Goal: Task Accomplishment & Management: Use online tool/utility

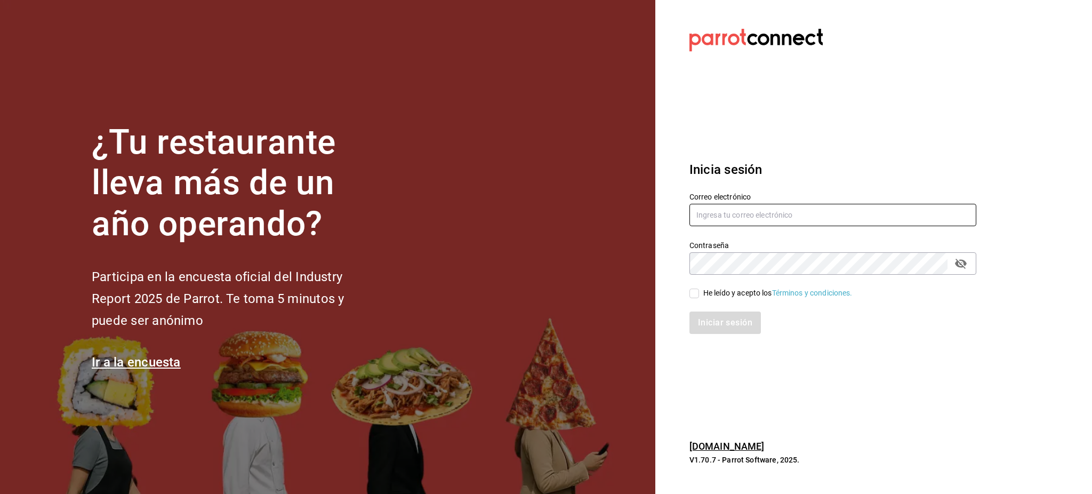
type input "luis.sanchez@grupocosteno.com"
click at [698, 295] on input "He leído y acepto los Términos y condiciones." at bounding box center [695, 294] width 10 height 10
checkbox input "true"
click at [722, 325] on button "Iniciar sesión" at bounding box center [726, 322] width 73 height 22
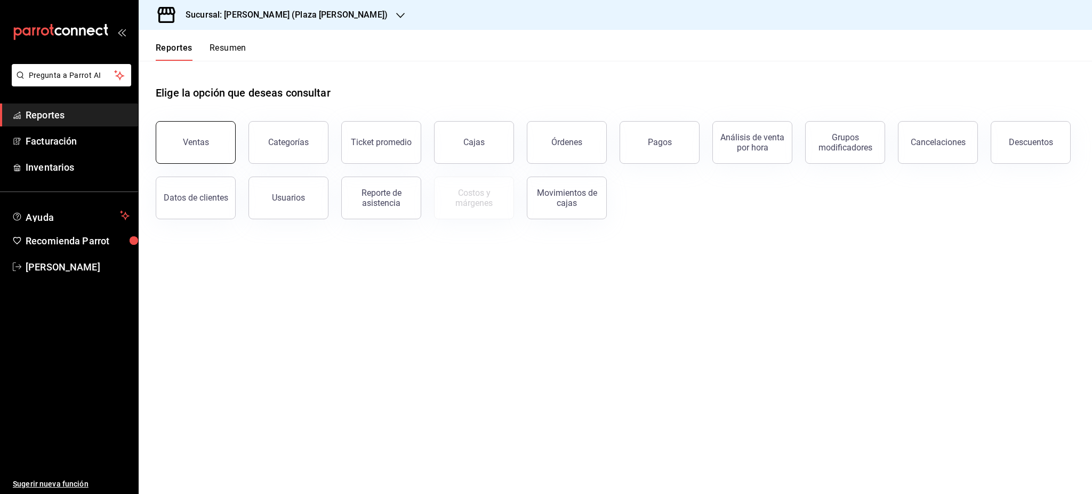
click at [213, 158] on button "Ventas" at bounding box center [196, 142] width 80 height 43
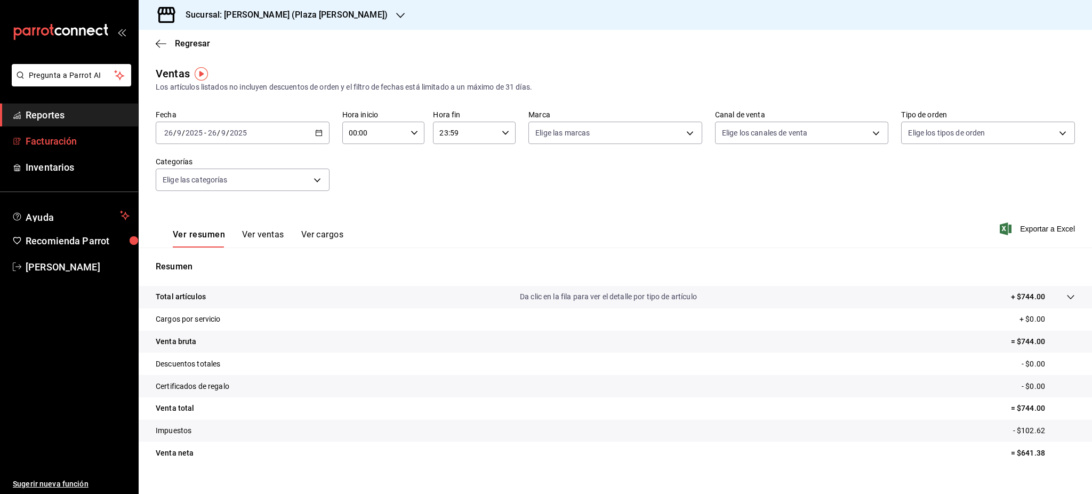
click at [89, 150] on link "Facturación" at bounding box center [69, 141] width 138 height 23
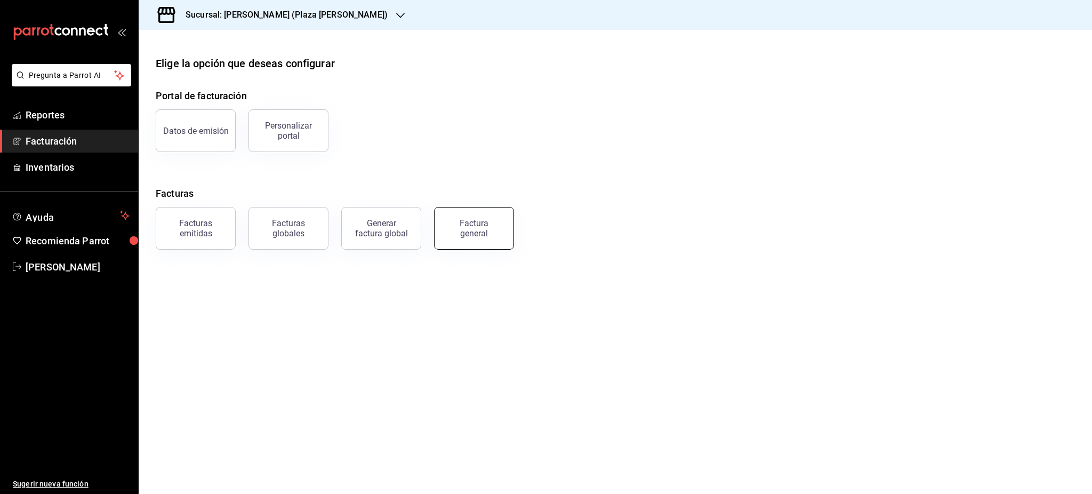
click at [490, 244] on button "Factura general" at bounding box center [474, 228] width 80 height 43
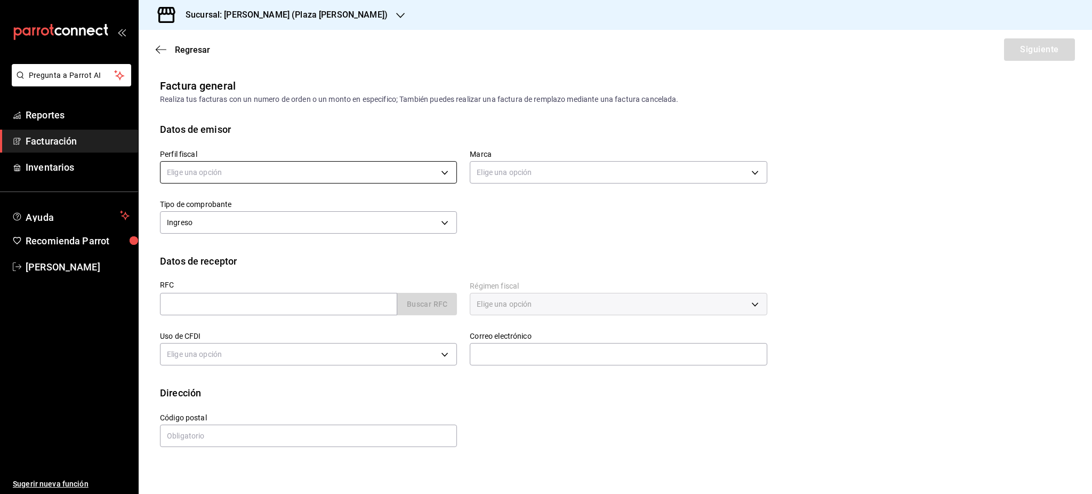
click at [234, 166] on body "Pregunta a Parrot AI Reportes Facturación Inventarios Ayuda Recomienda Parrot […" at bounding box center [546, 247] width 1092 height 494
click at [234, 225] on li "SASTRERIA [PERSON_NAME]" at bounding box center [309, 227] width 296 height 20
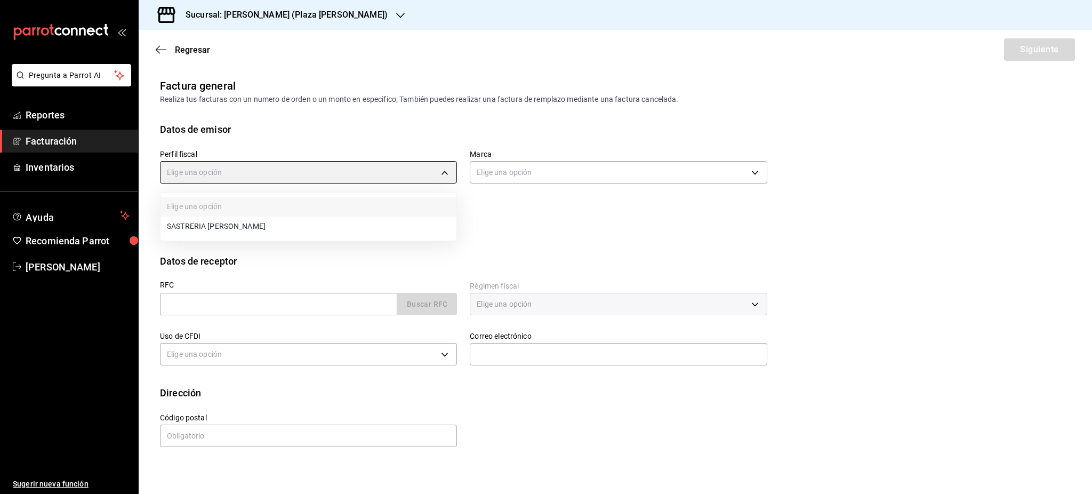
type input "76de7c24-f122-4f5f-b3f8-0af9e0d75272"
type input "abc0a998-24f3-49b9-87eb-b6f27766d4d5"
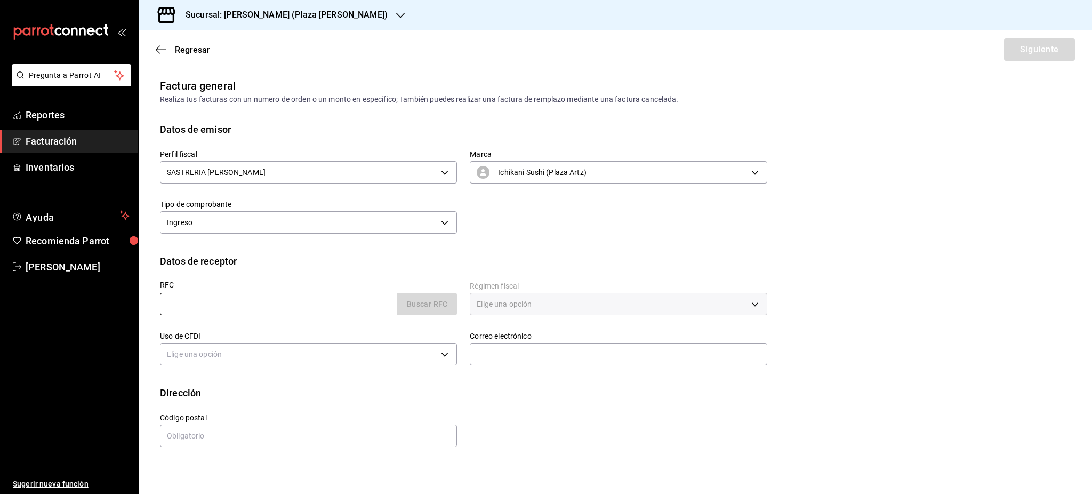
click at [261, 313] on input "text" at bounding box center [278, 304] width 237 height 22
paste input "BYD1305154TA"
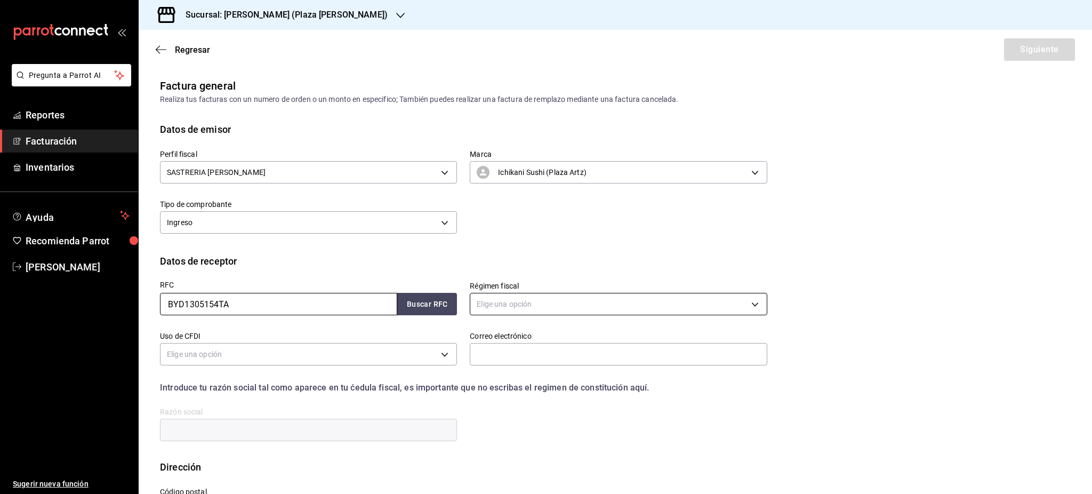
type input "BYD1305154TA"
click at [512, 307] on body "Pregunta a Parrot AI Reportes Facturación Inventarios Ayuda Recomienda Parrot […" at bounding box center [546, 247] width 1092 height 494
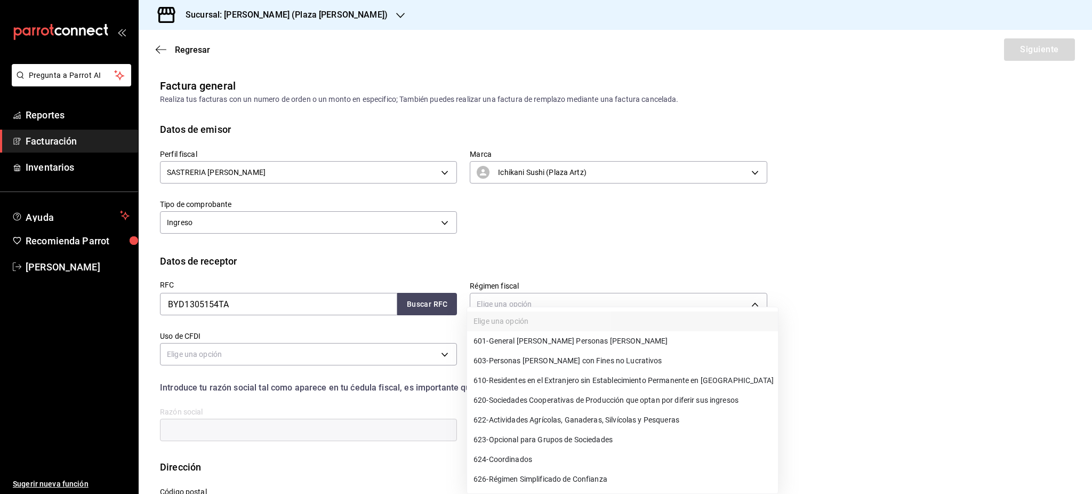
click at [543, 343] on span "601 - General [PERSON_NAME] Personas [PERSON_NAME]" at bounding box center [571, 340] width 194 height 11
type input "601"
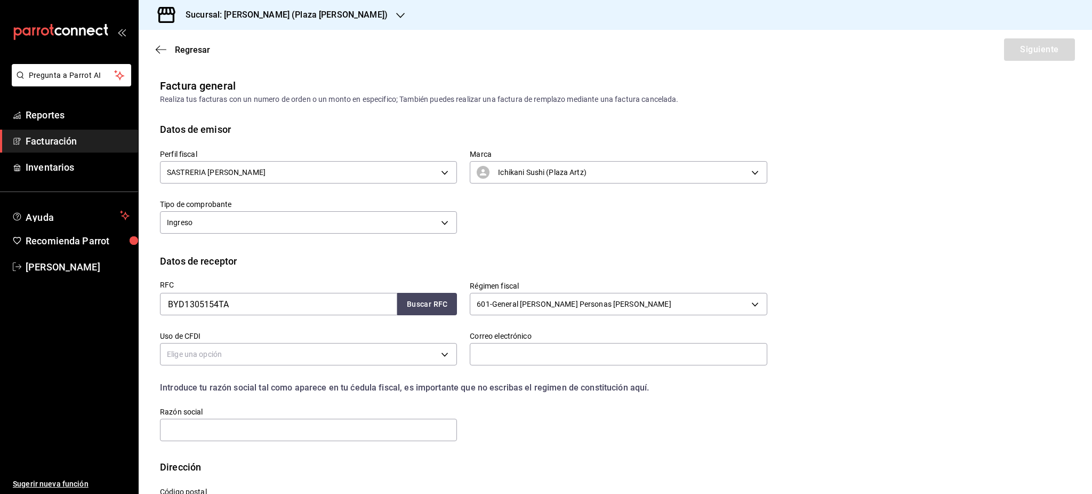
click at [756, 226] on div "Perfil fiscal SASTRERIA VAN DER [PERSON_NAME] 76de7c24-f122-4f5f-b3f8-0af9e0d75…" at bounding box center [457, 187] width 620 height 100
click at [299, 356] on body "Pregunta a Parrot AI Reportes Facturación Inventarios Ayuda Recomienda Parrot […" at bounding box center [546, 247] width 1092 height 494
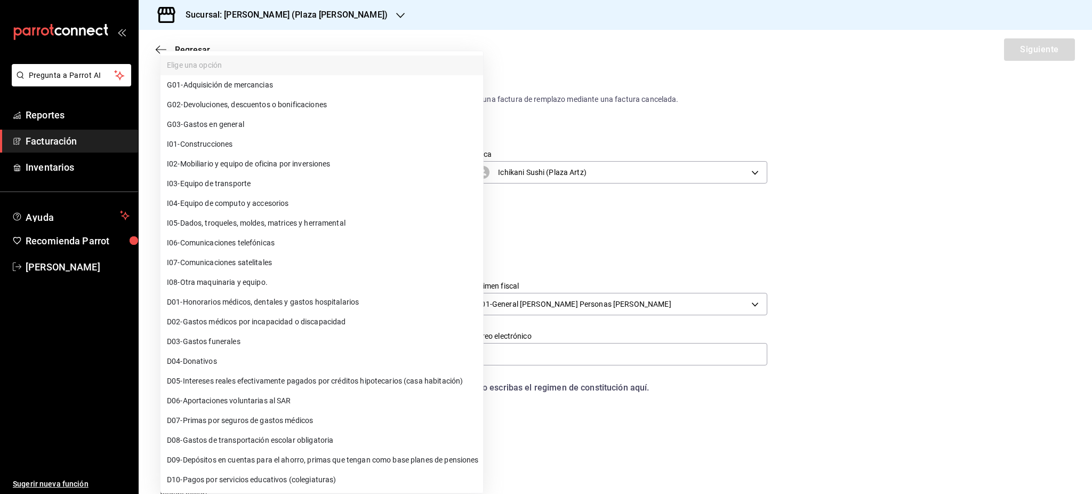
click at [250, 123] on li "G03 - Gastos en general" at bounding box center [322, 125] width 323 height 20
type input "G03"
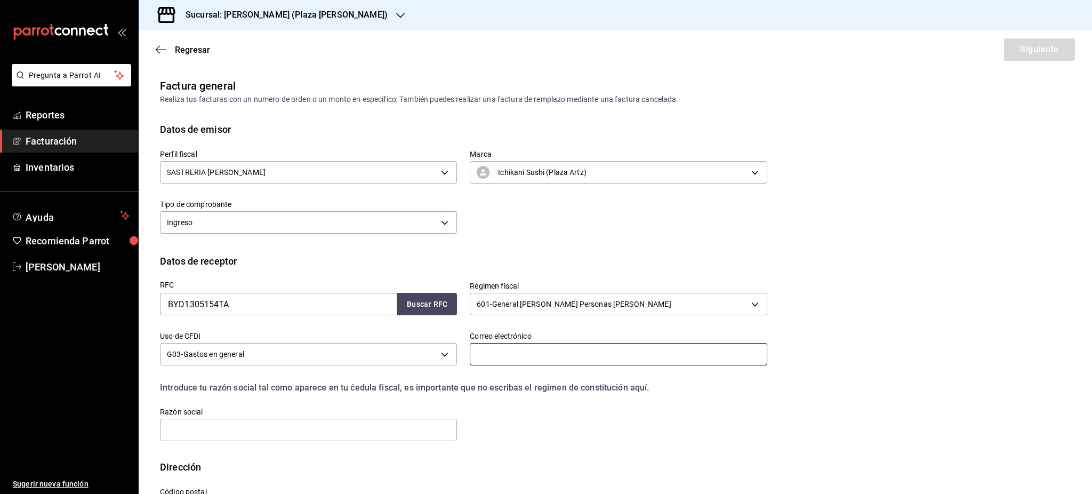
click at [514, 362] on input "text" at bounding box center [618, 354] width 297 height 22
click at [373, 427] on input "text" at bounding box center [308, 430] width 297 height 22
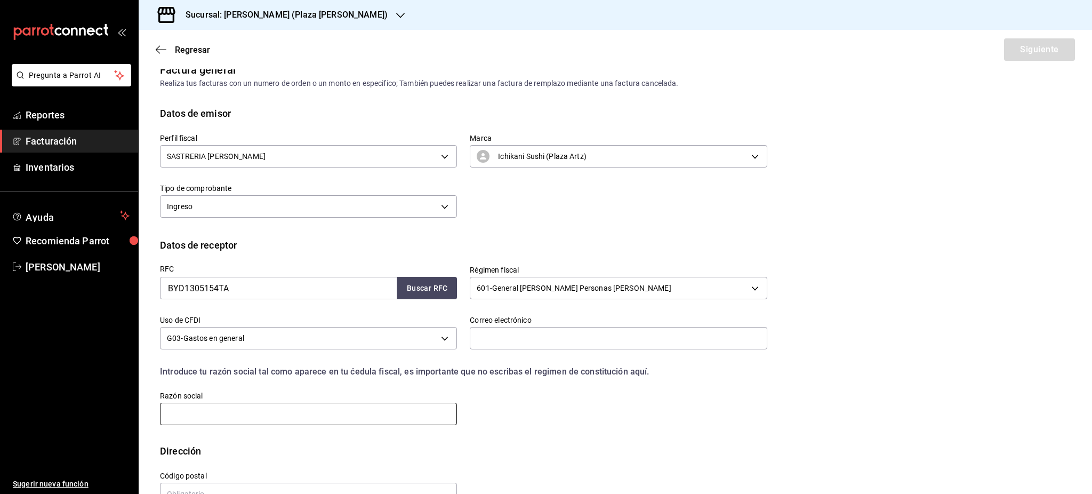
scroll to position [45, 0]
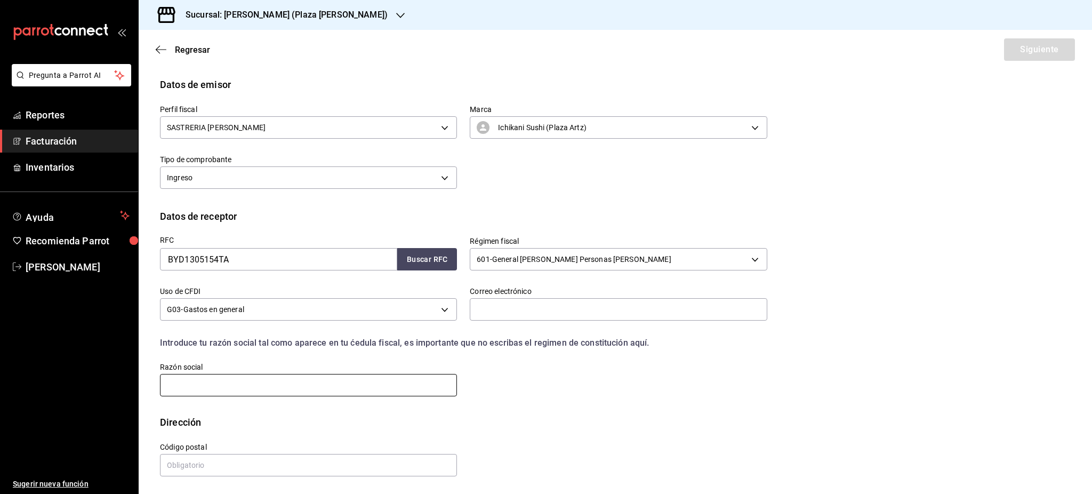
paste input "BUILD YOUR DREAMS BUSSES [GEOGRAPHIC_DATA]"
type input "BUILD YOUR DREAMS BUSSES [GEOGRAPHIC_DATA]"
click at [533, 299] on input "text" at bounding box center [618, 309] width 297 height 22
paste input "[PERSON_NAME][EMAIL_ADDRESS][PERSON_NAME][DOMAIN_NAME]"
type input "[PERSON_NAME][EMAIL_ADDRESS][PERSON_NAME][DOMAIN_NAME]"
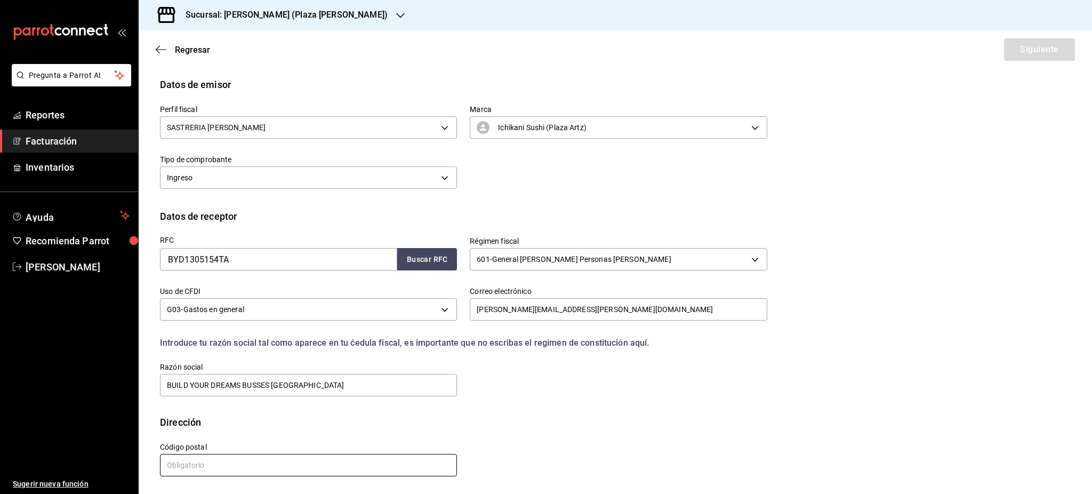
click at [293, 465] on input "text" at bounding box center [308, 465] width 297 height 22
paste input "436"
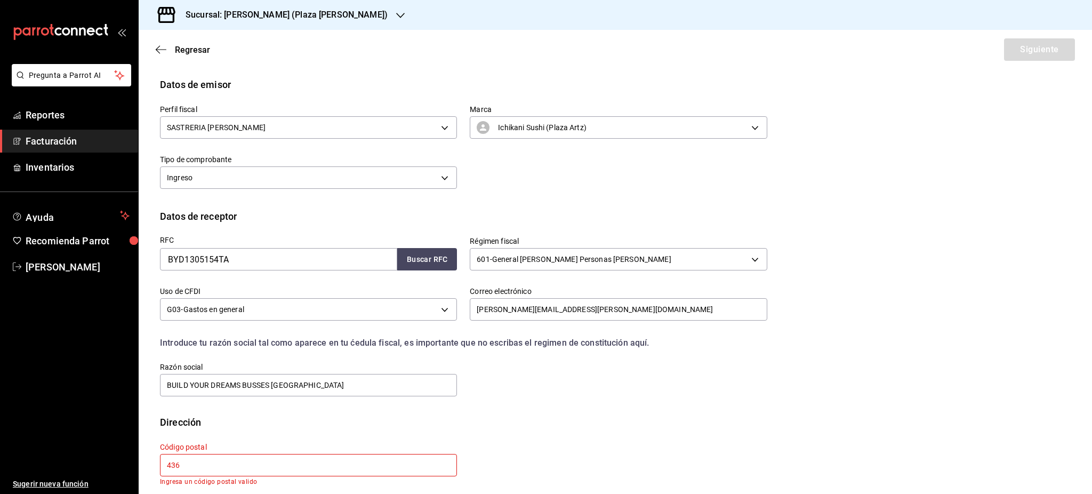
drag, startPoint x: 158, startPoint y: 461, endPoint x: 132, endPoint y: 448, distance: 28.9
click at [134, 459] on div "Pregunta a Parrot AI Reportes Facturación Inventarios Ayuda Recomienda Parrot […" at bounding box center [546, 247] width 1092 height 494
paste input "11529"
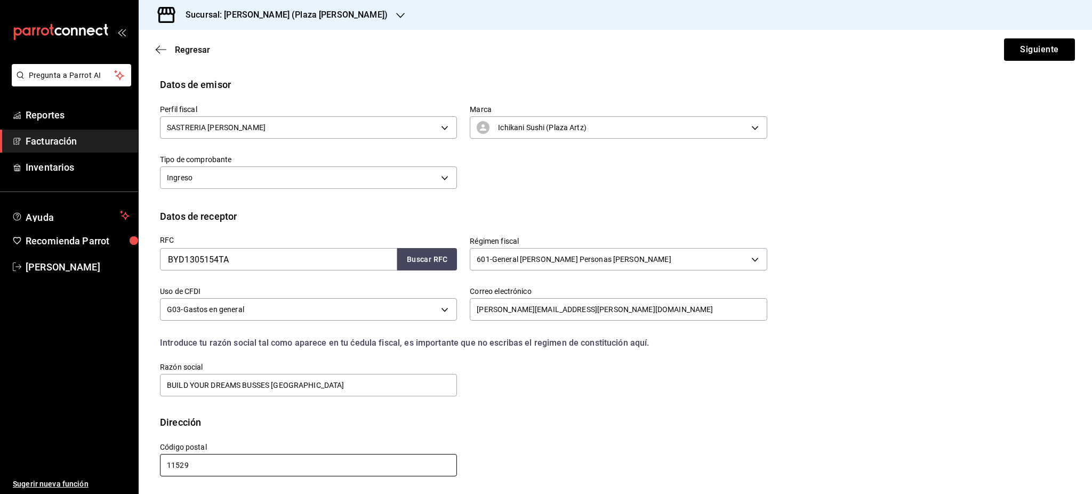
scroll to position [0, 0]
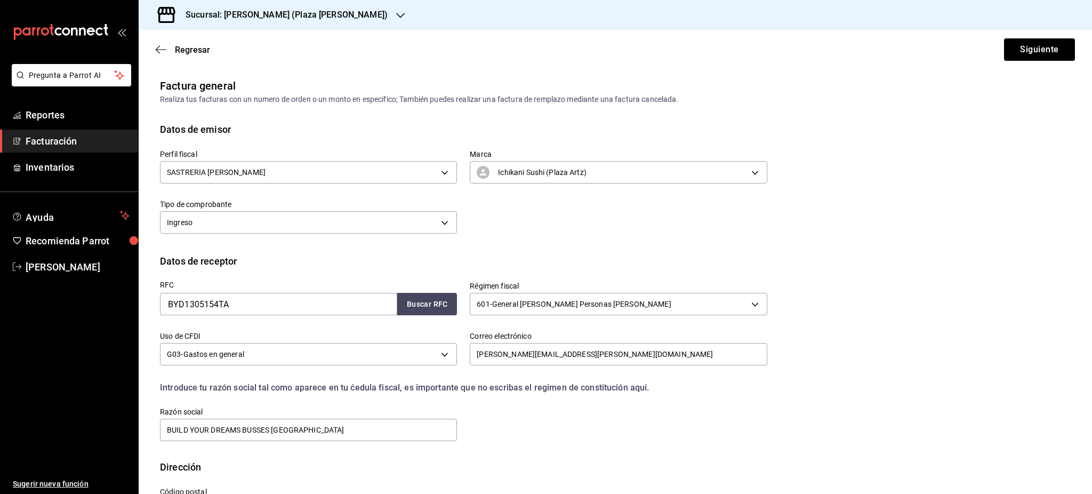
type input "11529"
click at [1012, 57] on button "Siguiente" at bounding box center [1039, 49] width 71 height 22
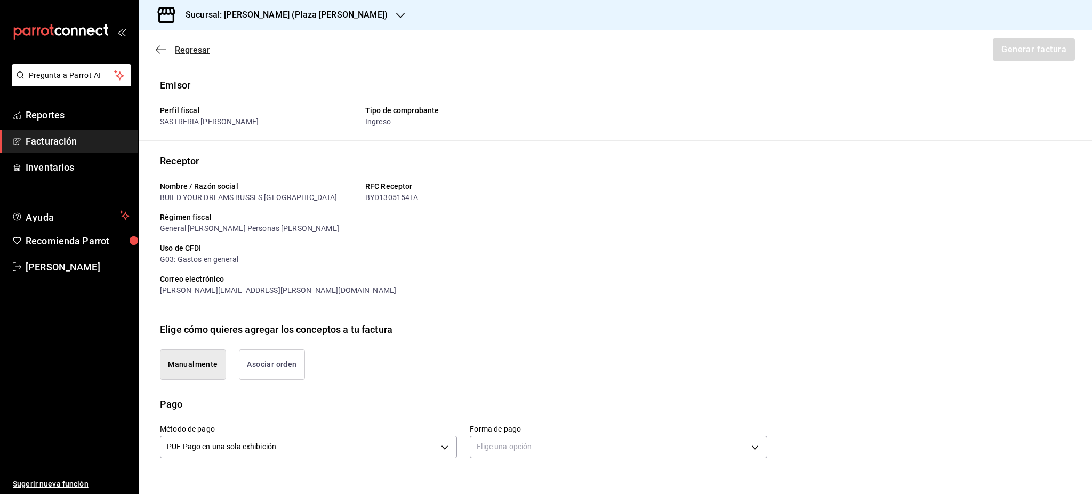
click at [190, 51] on span "Regresar" at bounding box center [192, 50] width 35 height 10
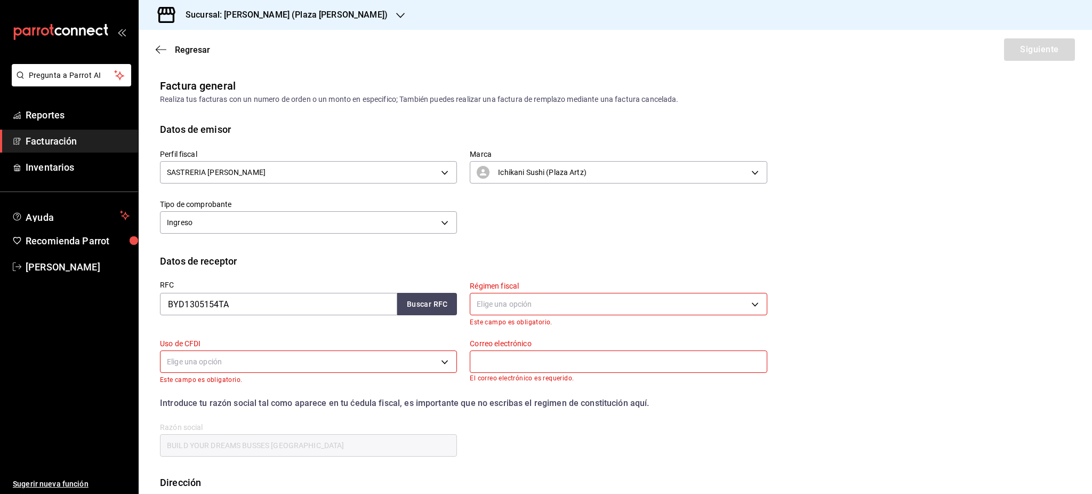
click at [217, 17] on h3 "Sucursal: [PERSON_NAME] (Plaza [PERSON_NAME])" at bounding box center [282, 15] width 211 height 13
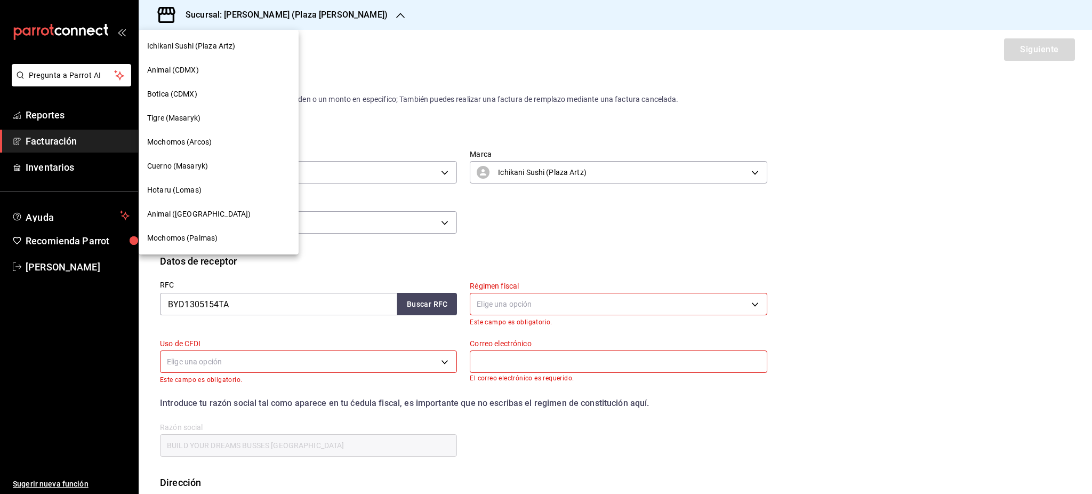
click at [203, 192] on div "Hotaru (Lomas)" at bounding box center [218, 190] width 143 height 11
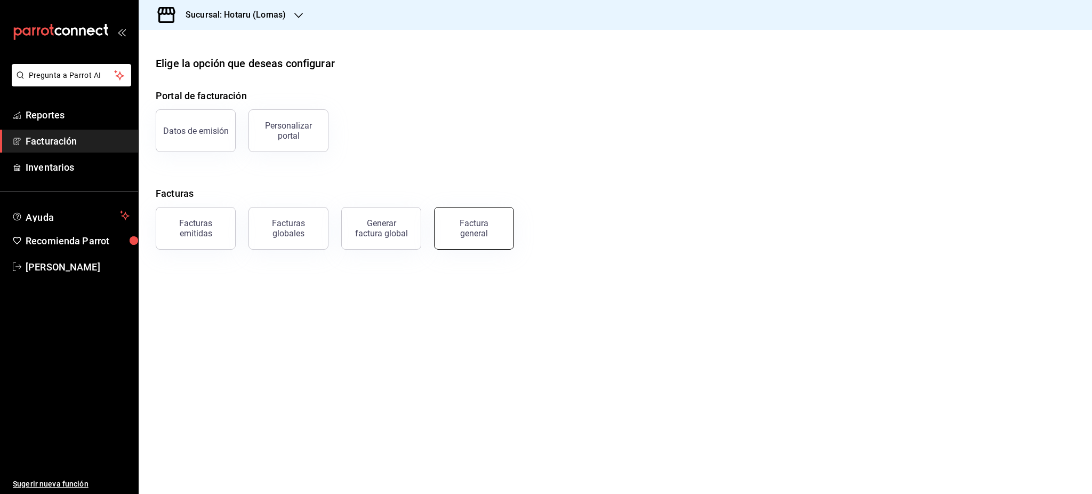
click at [459, 226] on div "Factura general" at bounding box center [473, 228] width 53 height 20
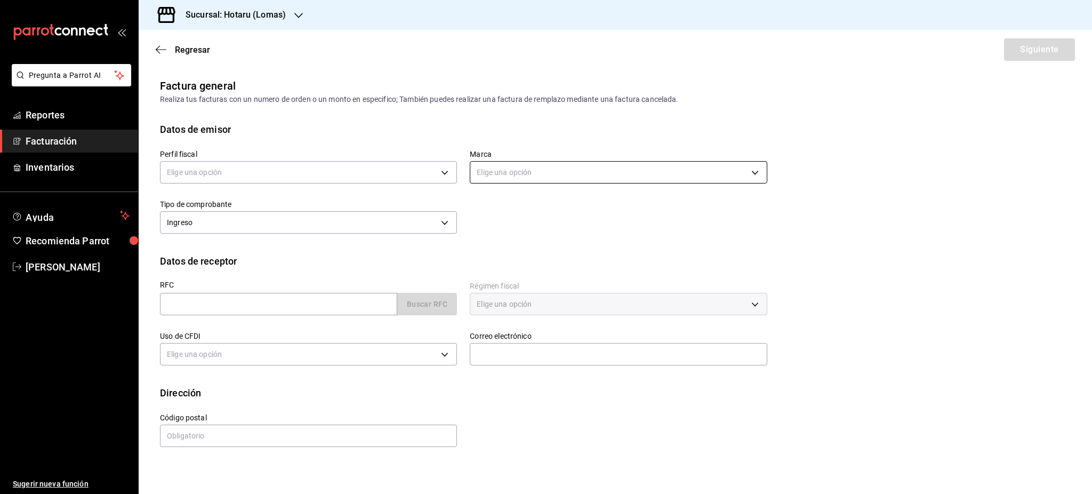
click at [501, 174] on body "Pregunta a Parrot AI Reportes Facturación Inventarios Ayuda Recomienda Parrot […" at bounding box center [546, 247] width 1092 height 494
click at [371, 166] on div at bounding box center [546, 247] width 1092 height 494
click at [262, 180] on body "Pregunta a Parrot AI Reportes Facturación Inventarios Ayuda Recomienda Parrot […" at bounding box center [546, 247] width 1092 height 494
click at [229, 228] on li "SASTRERIA [PERSON_NAME]" at bounding box center [309, 227] width 296 height 20
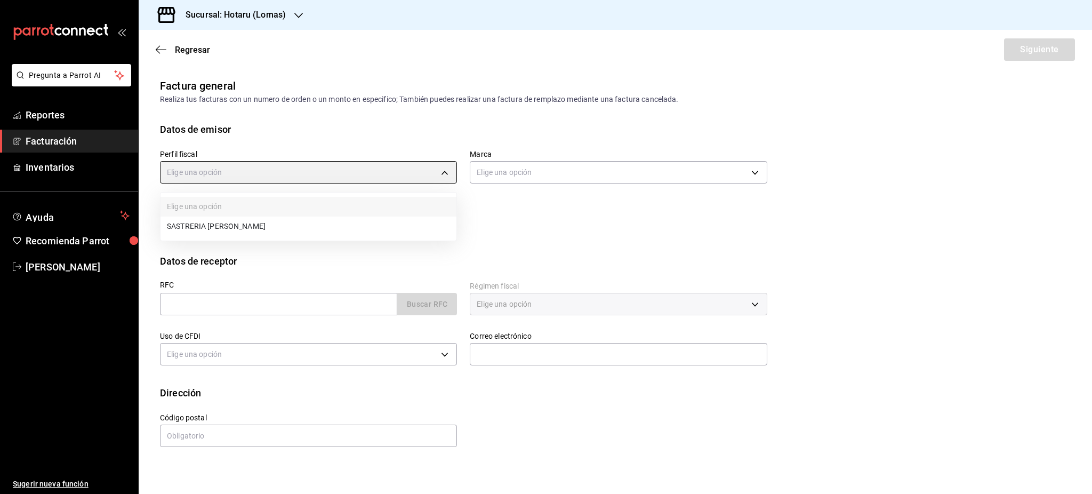
type input "5afd9d1d-031b-4110-8f73-a375fb237c39"
type input "3e56ebbd-5443-43e7-93f2-907a73195741"
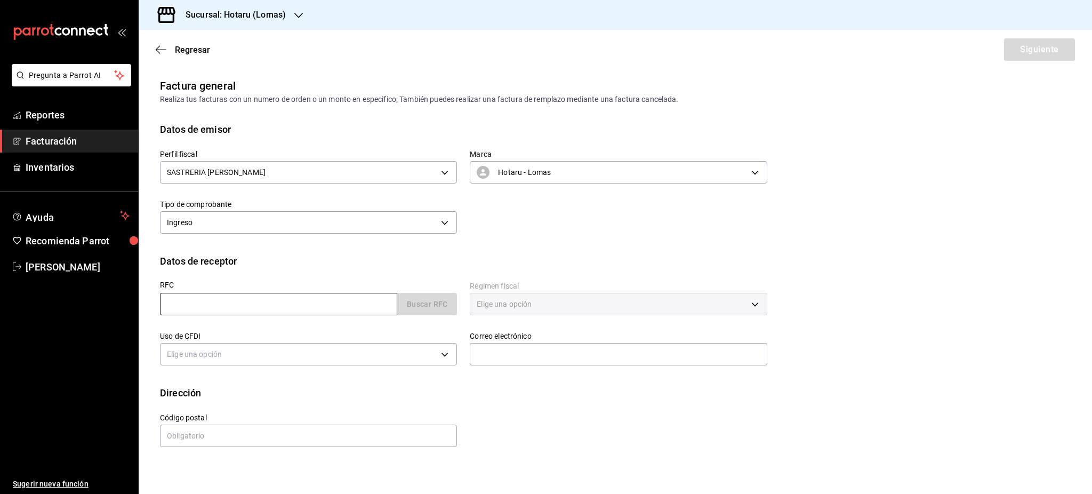
click at [223, 296] on input "text" at bounding box center [278, 304] width 237 height 22
paste input "BYD1305154TA"
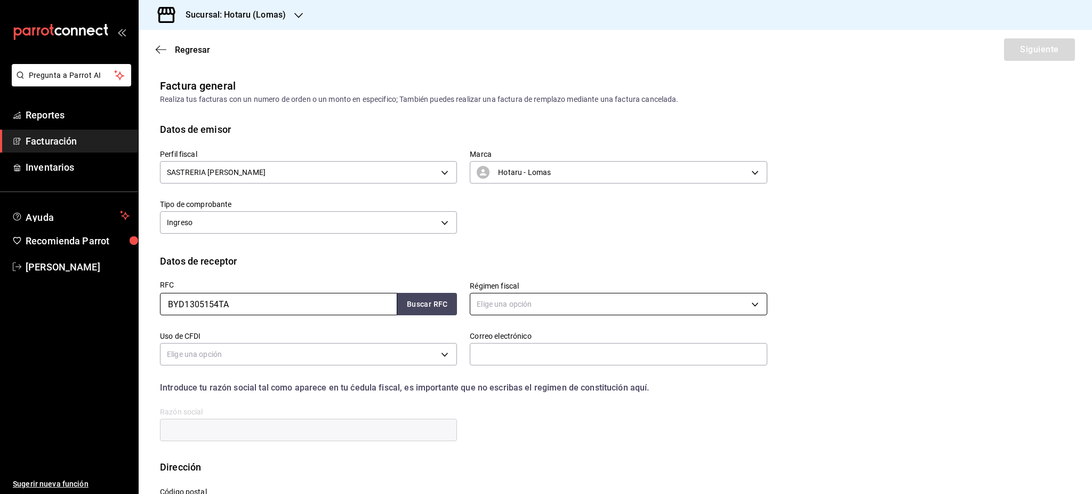
type input "BYD1305154TA"
click at [484, 306] on body "Pregunta a Parrot AI Reportes Facturación Inventarios Ayuda Recomienda Parrot […" at bounding box center [546, 247] width 1092 height 494
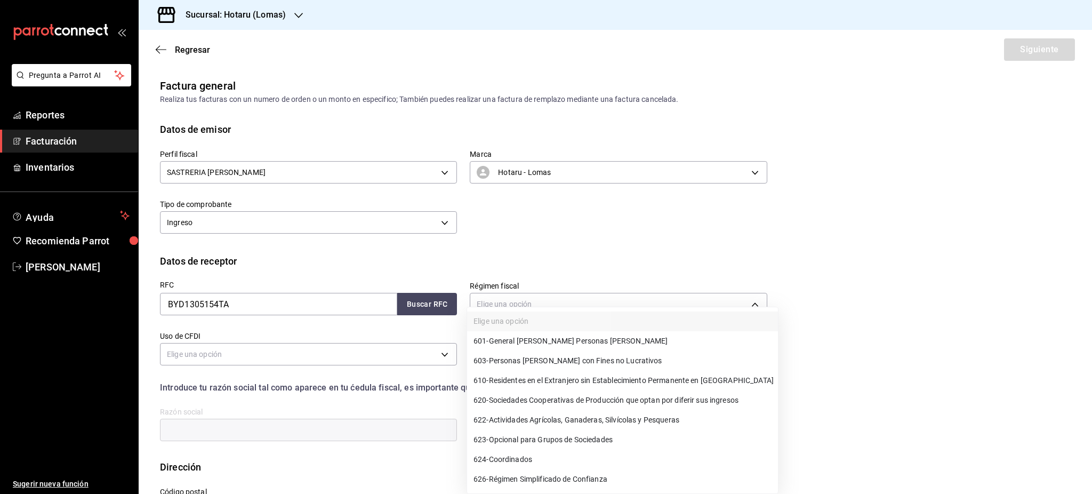
click at [524, 335] on li "601 - General [PERSON_NAME] Personas [PERSON_NAME]" at bounding box center [622, 341] width 311 height 20
type input "601"
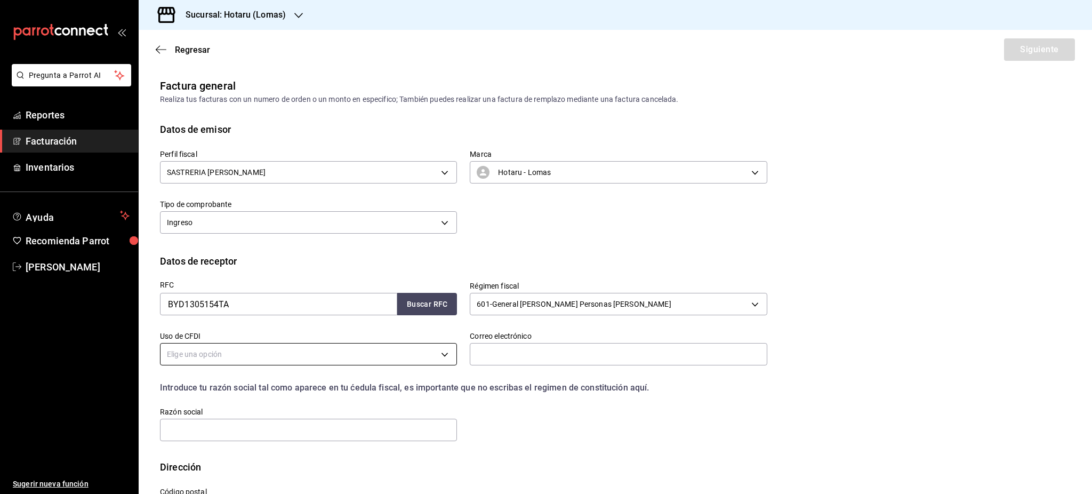
click at [243, 359] on body "Pregunta a Parrot AI Reportes Facturación Inventarios Ayuda Recomienda Parrot […" at bounding box center [546, 247] width 1092 height 494
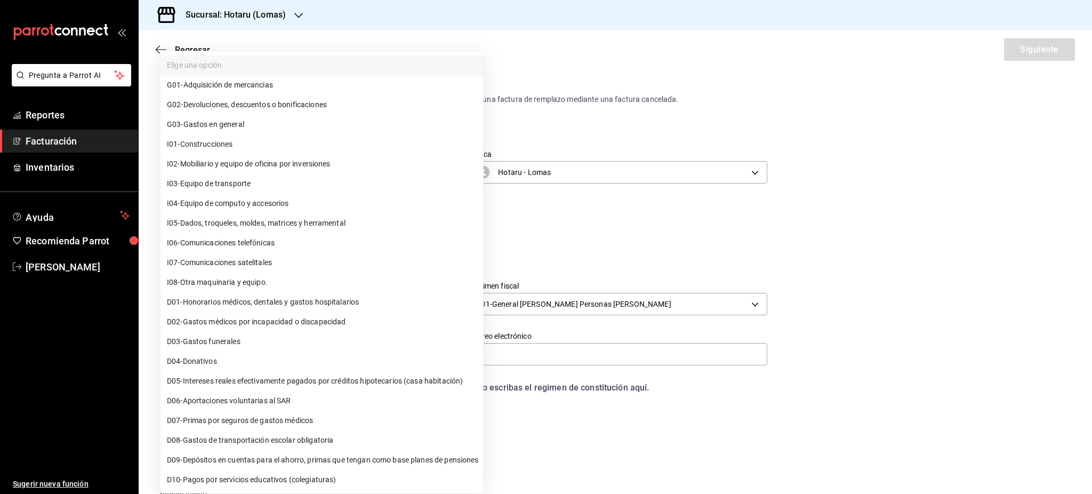
click at [242, 123] on span "G03 - Gastos en general" at bounding box center [205, 124] width 77 height 11
type input "G03"
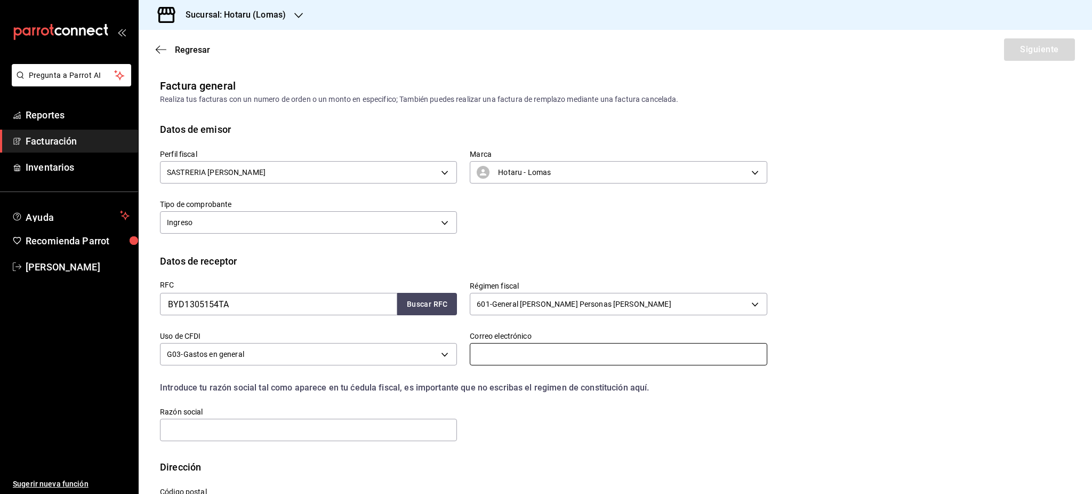
click at [532, 361] on input "text" at bounding box center [618, 354] width 297 height 22
paste input "[PERSON_NAME][EMAIL_ADDRESS][PERSON_NAME][DOMAIN_NAME]"
type input "[PERSON_NAME][EMAIL_ADDRESS][PERSON_NAME][DOMAIN_NAME]"
click at [346, 444] on div "RFC BYD1305154TA Buscar RFC Régimen fiscal 601 - General [PERSON_NAME] Personas…" at bounding box center [615, 363] width 911 height 191
click at [344, 439] on input "text" at bounding box center [308, 430] width 297 height 22
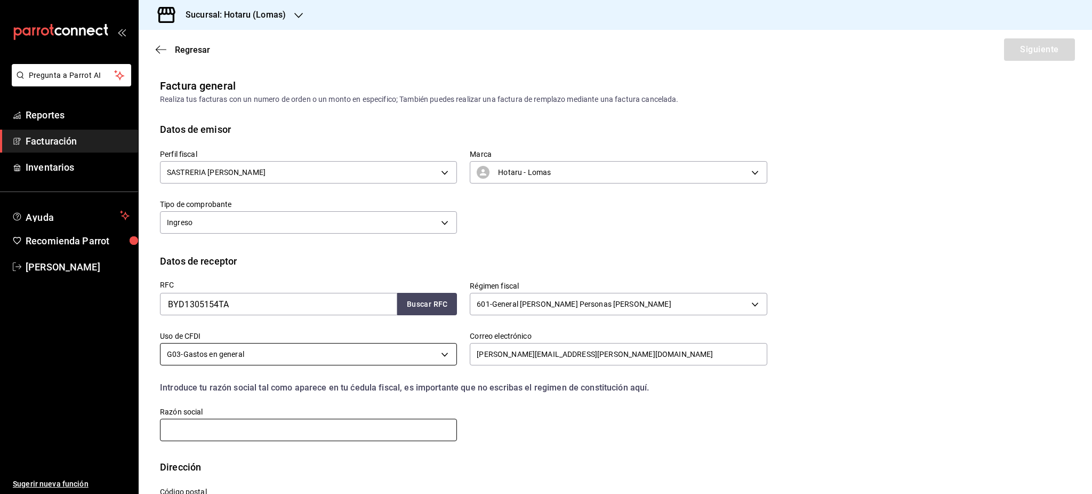
paste input "BUILD YOUR DREAMS BUSSES [GEOGRAPHIC_DATA]"
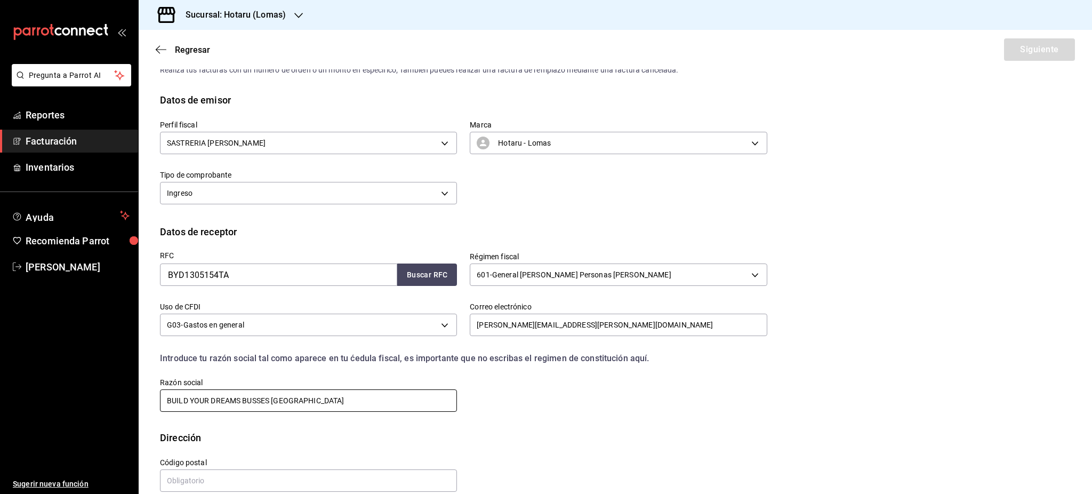
scroll to position [45, 0]
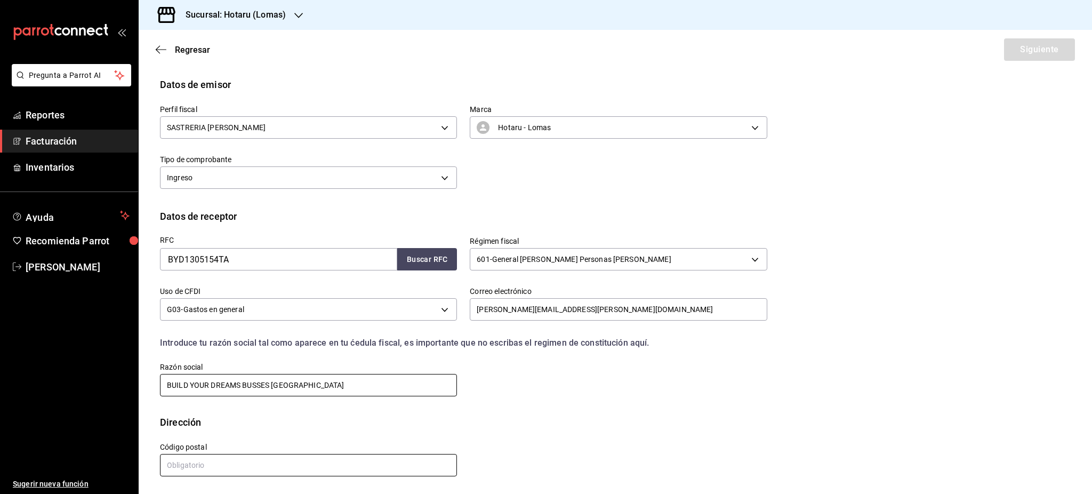
type input "BUILD YOUR DREAMS BUSSES [GEOGRAPHIC_DATA]"
drag, startPoint x: 330, startPoint y: 469, endPoint x: 252, endPoint y: 204, distance: 275.9
click at [330, 469] on input "text" at bounding box center [308, 465] width 297 height 22
paste input "11529"
type input "11529"
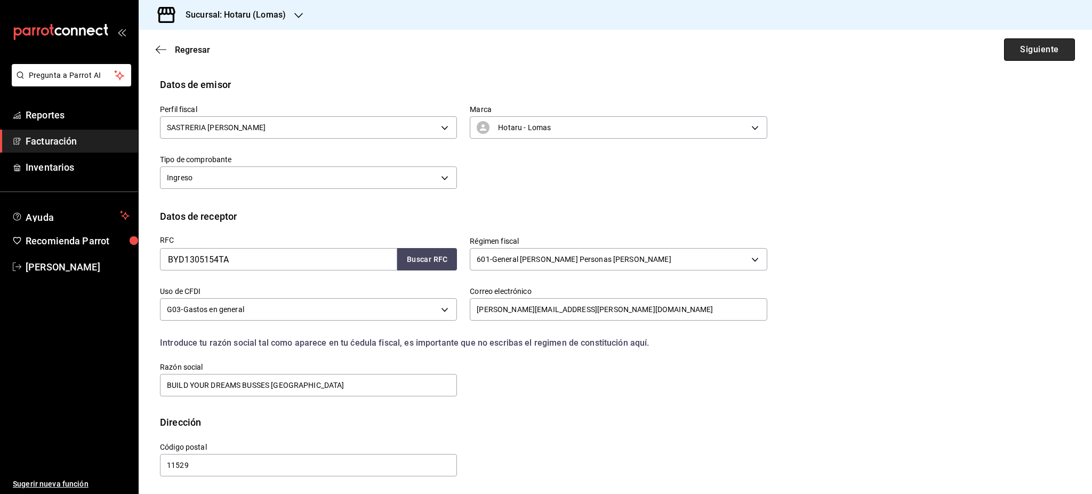
click at [1015, 57] on button "Siguiente" at bounding box center [1039, 49] width 71 height 22
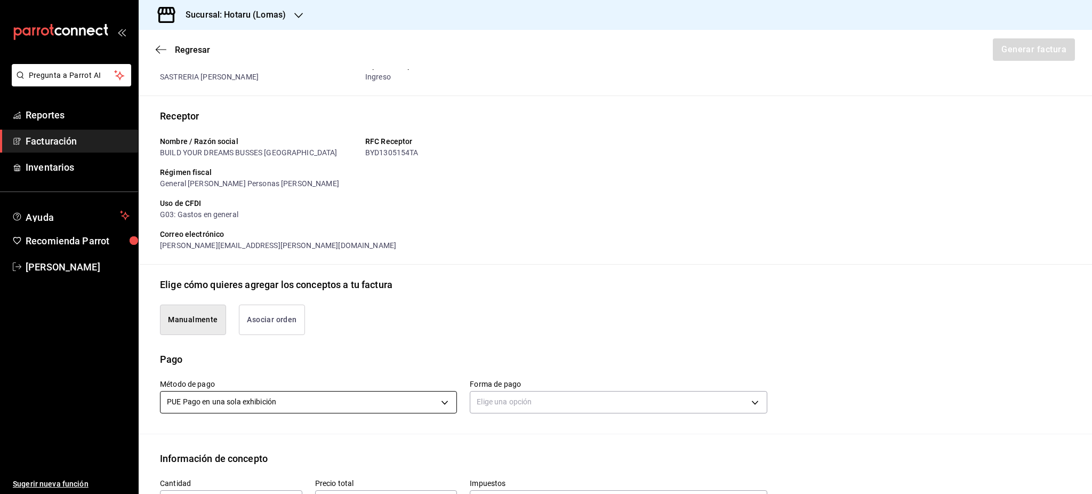
scroll to position [258, 0]
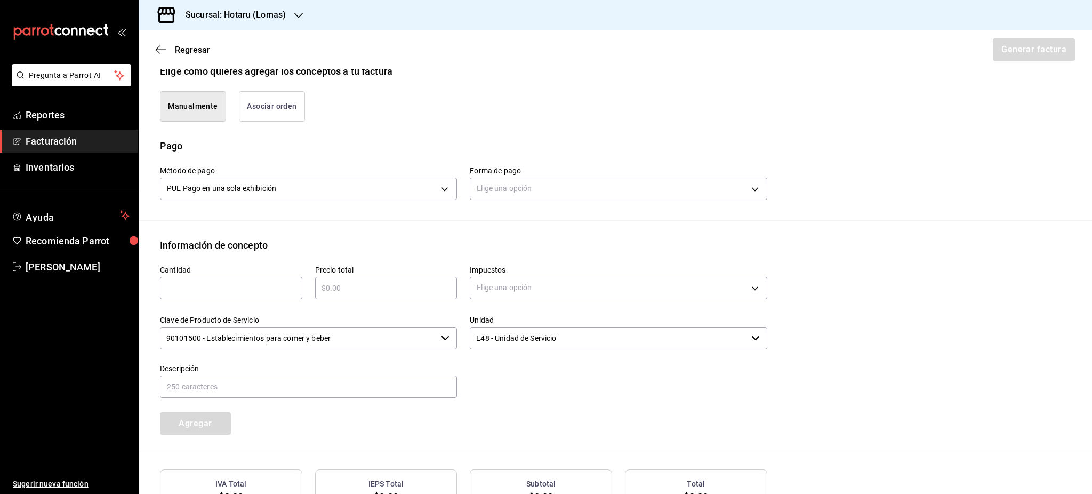
click at [530, 202] on div "Forma de pago Elige una opción" at bounding box center [618, 184] width 297 height 37
click at [530, 190] on body "Pregunta a Parrot AI Reportes Facturación Inventarios Ayuda Recomienda Parrot […" at bounding box center [546, 247] width 1092 height 494
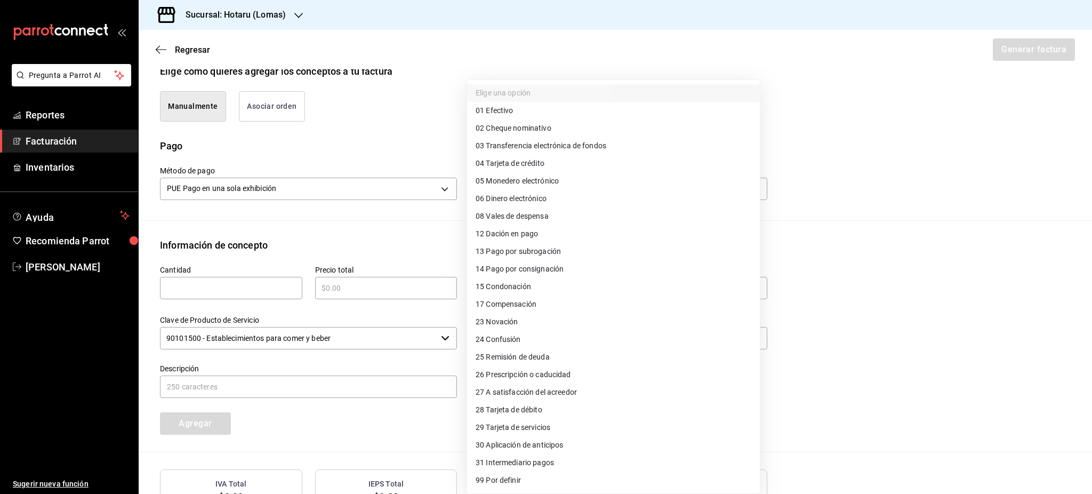
click at [536, 165] on span "04 Tarjeta de crédito" at bounding box center [510, 163] width 69 height 11
type input "04"
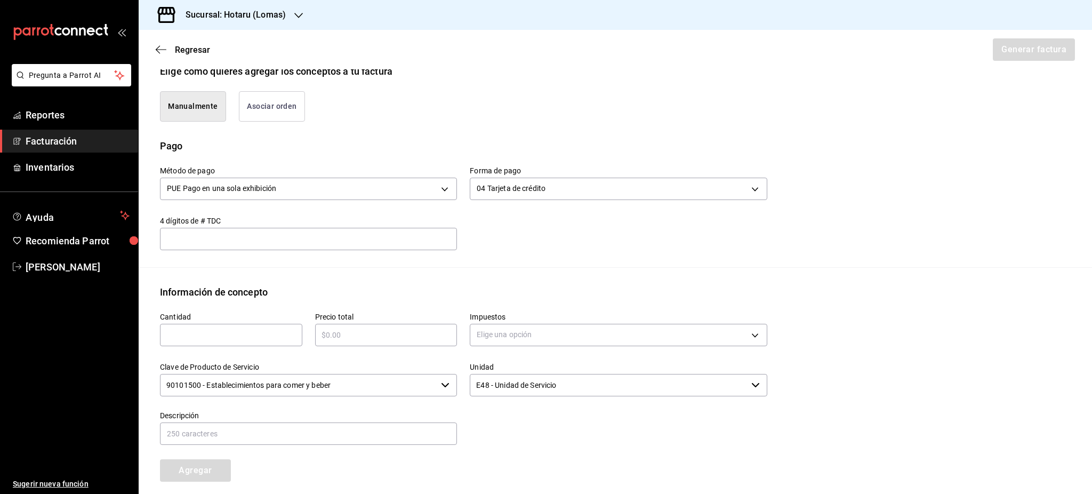
click at [202, 333] on input "text" at bounding box center [231, 335] width 142 height 13
type input "1"
click at [389, 335] on input "text" at bounding box center [386, 335] width 142 height 13
type input "$1543"
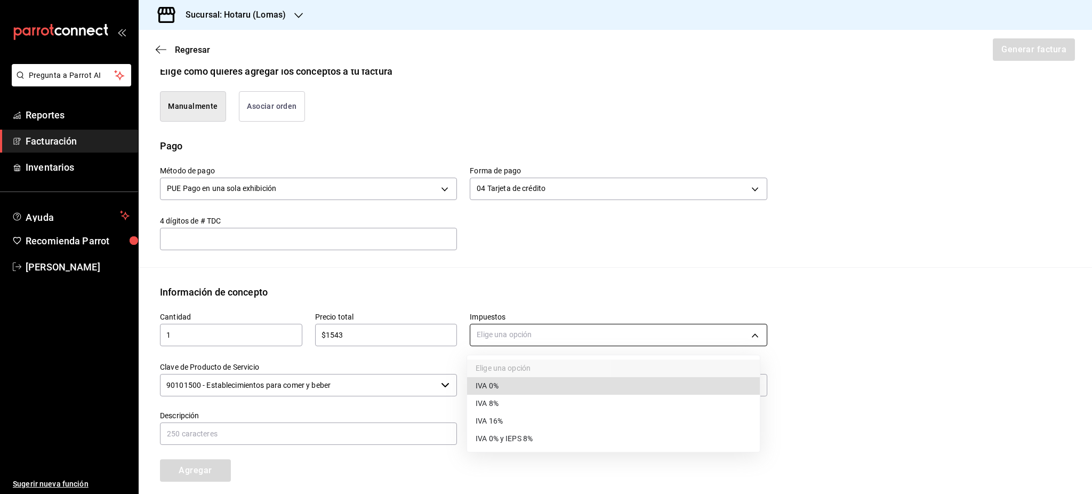
click at [576, 335] on body "Pregunta a Parrot AI Reportes Facturación Inventarios Ayuda Recomienda Parrot […" at bounding box center [546, 247] width 1092 height 494
click at [519, 425] on li "IVA 16%" at bounding box center [613, 421] width 293 height 18
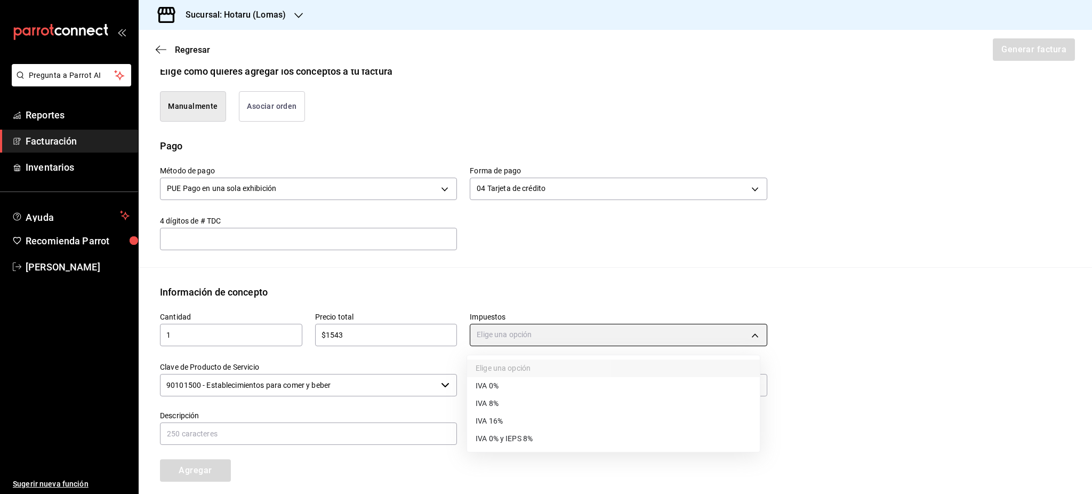
type input "IVA_16"
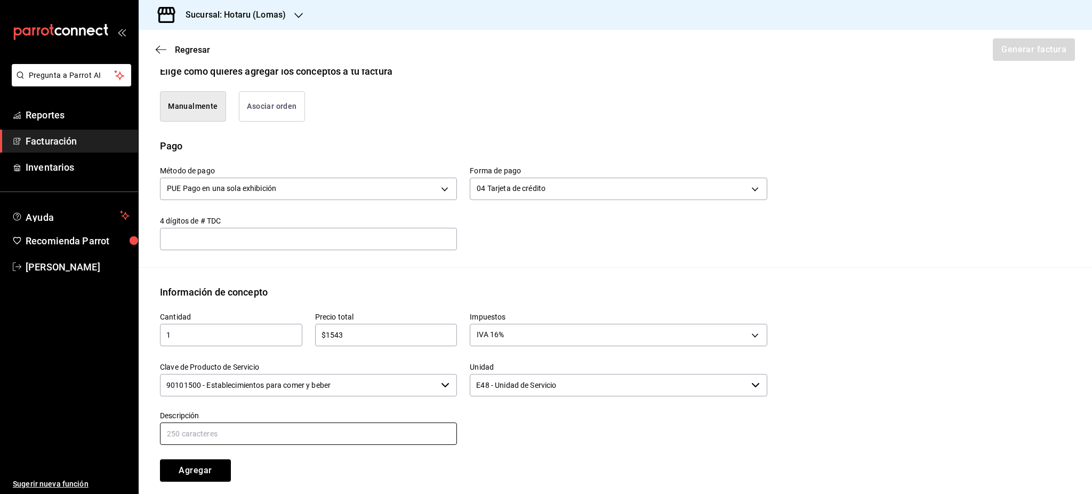
click at [373, 426] on input "text" at bounding box center [308, 433] width 297 height 22
type input "CONSUMO DE ALIMENTOS Y BEBIDAS"
click at [675, 257] on div "Método de pago PUE Pago en una sola exhibición PUE Forma de pago 04 Tarjeta de …" at bounding box center [615, 210] width 911 height 114
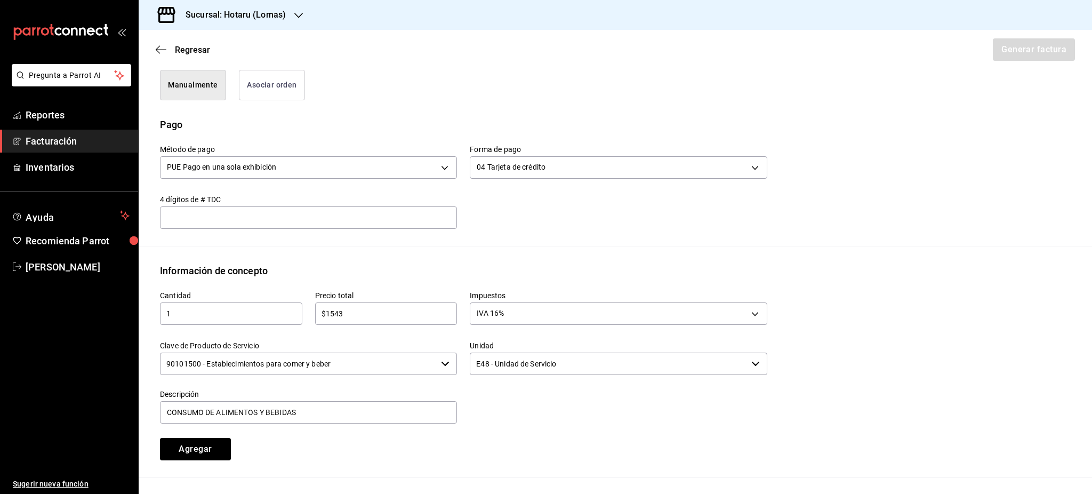
scroll to position [387, 0]
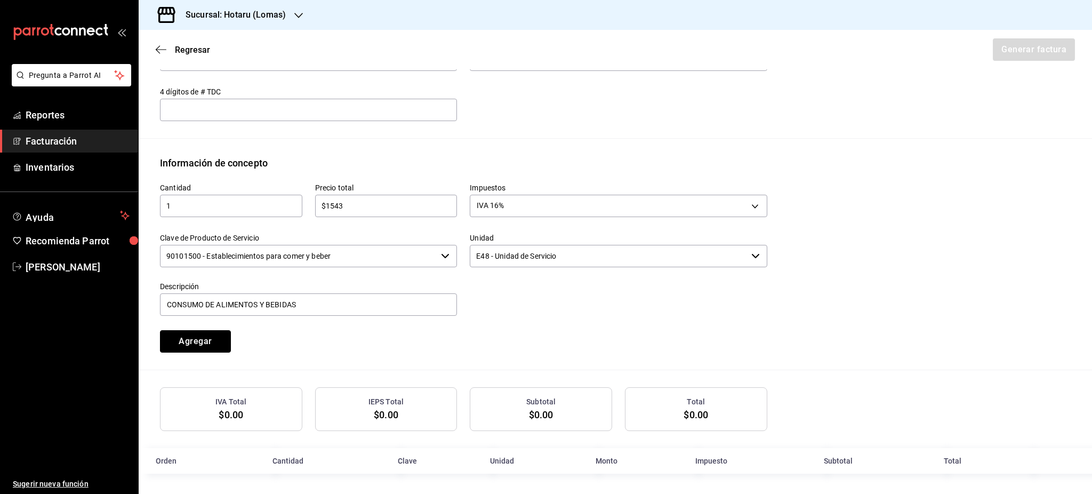
click at [190, 332] on button "Agregar" at bounding box center [195, 341] width 71 height 22
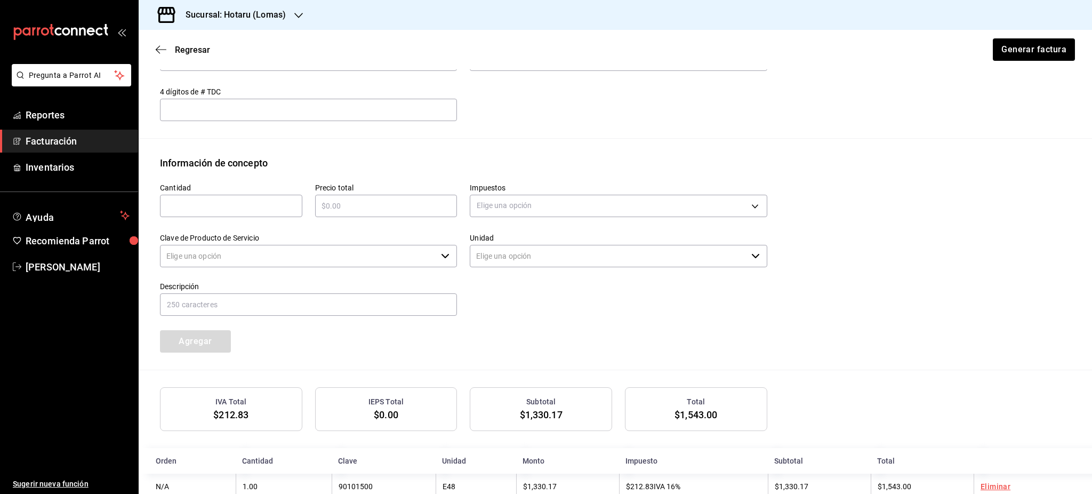
type input "90101500 - Establecimientos para comer y beber"
type input "E48 - Unidad de Servicio"
click at [1016, 47] on button "Generar factura" at bounding box center [1033, 49] width 83 height 22
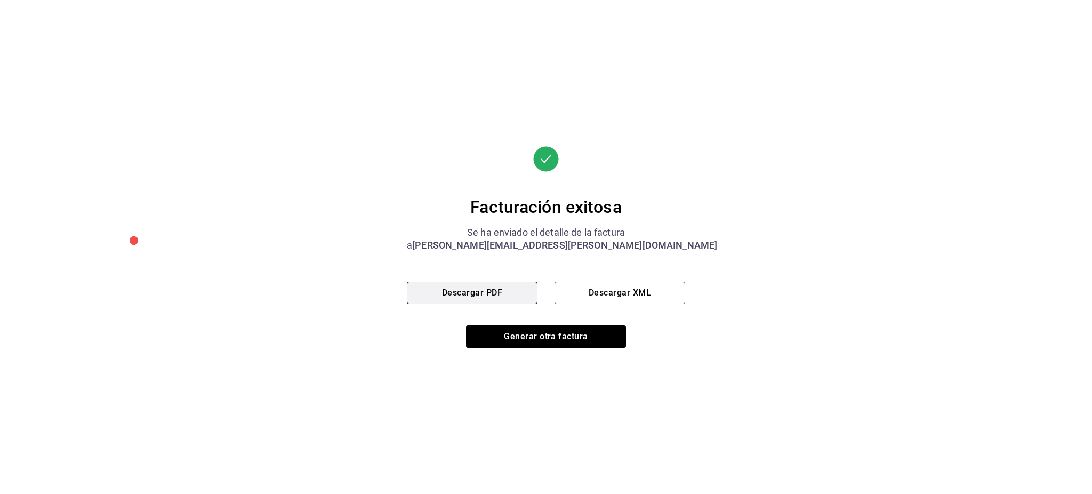
click at [474, 289] on button "Descargar PDF" at bounding box center [472, 293] width 131 height 22
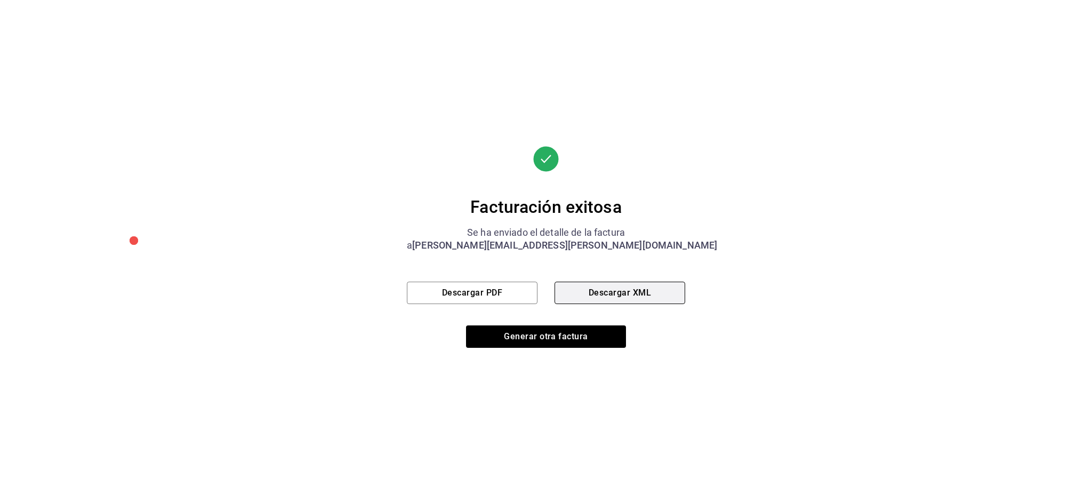
click at [619, 287] on button "Descargar XML" at bounding box center [620, 293] width 131 height 22
click at [546, 323] on div "Facturación exitosa Se ha enviado el detalle de la factura a [PERSON_NAME][EMAI…" at bounding box center [546, 247] width 278 height 202
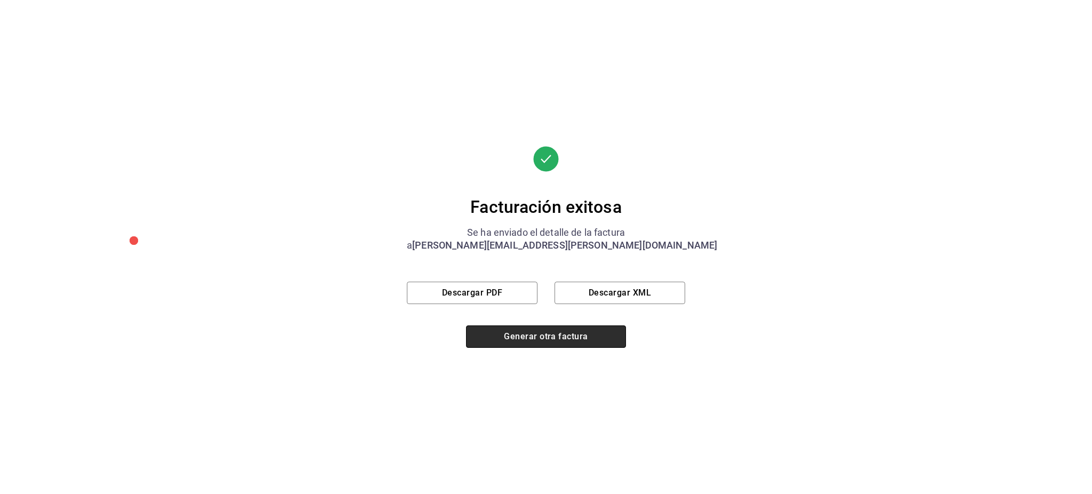
click at [543, 331] on button "Generar otra factura" at bounding box center [546, 336] width 160 height 22
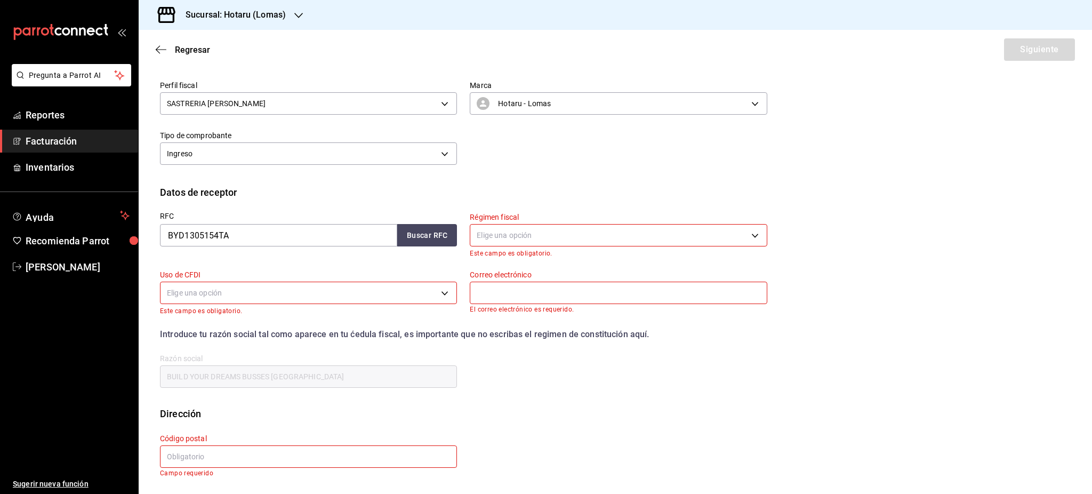
scroll to position [0, 0]
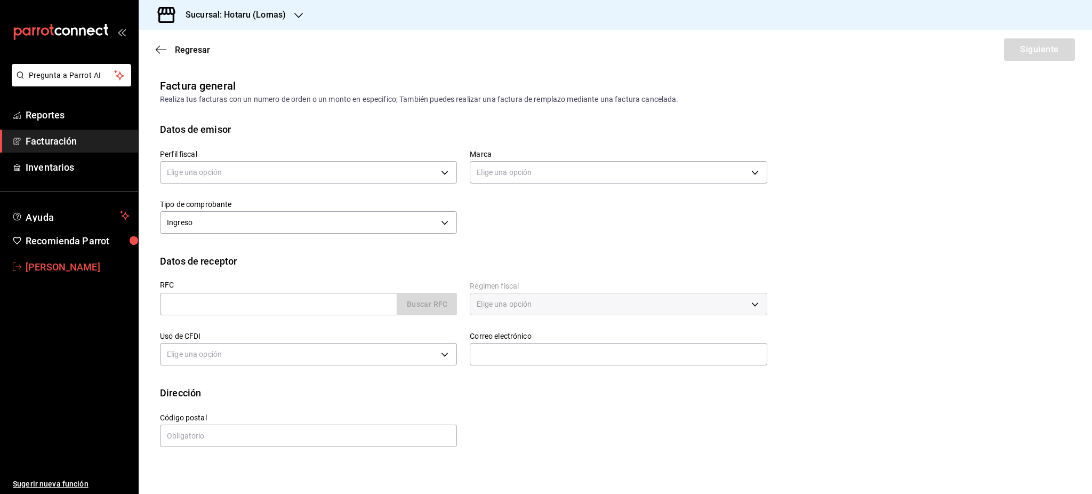
click at [31, 268] on span "[PERSON_NAME]" at bounding box center [78, 267] width 104 height 14
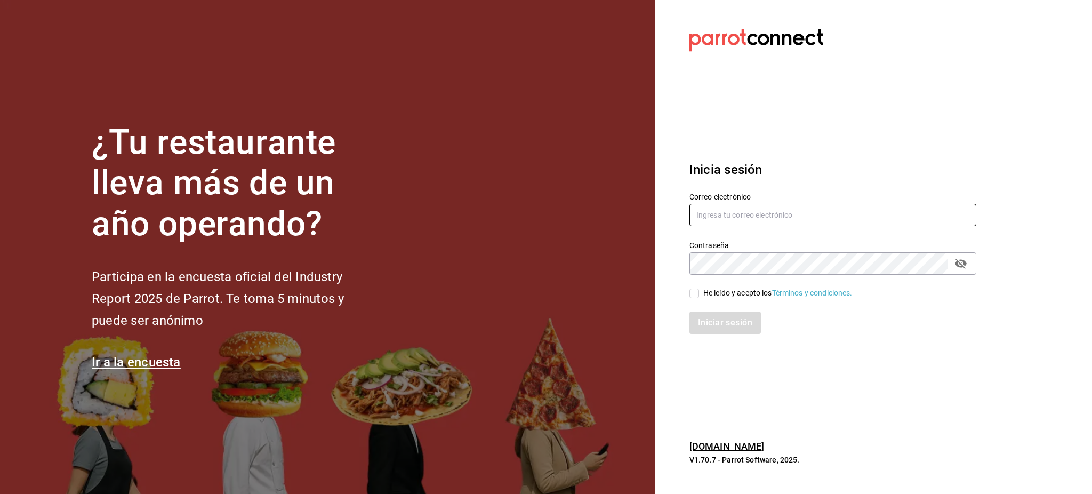
type input "luis.sanchez@grupocosteno.com"
